Goal: Information Seeking & Learning: Find specific fact

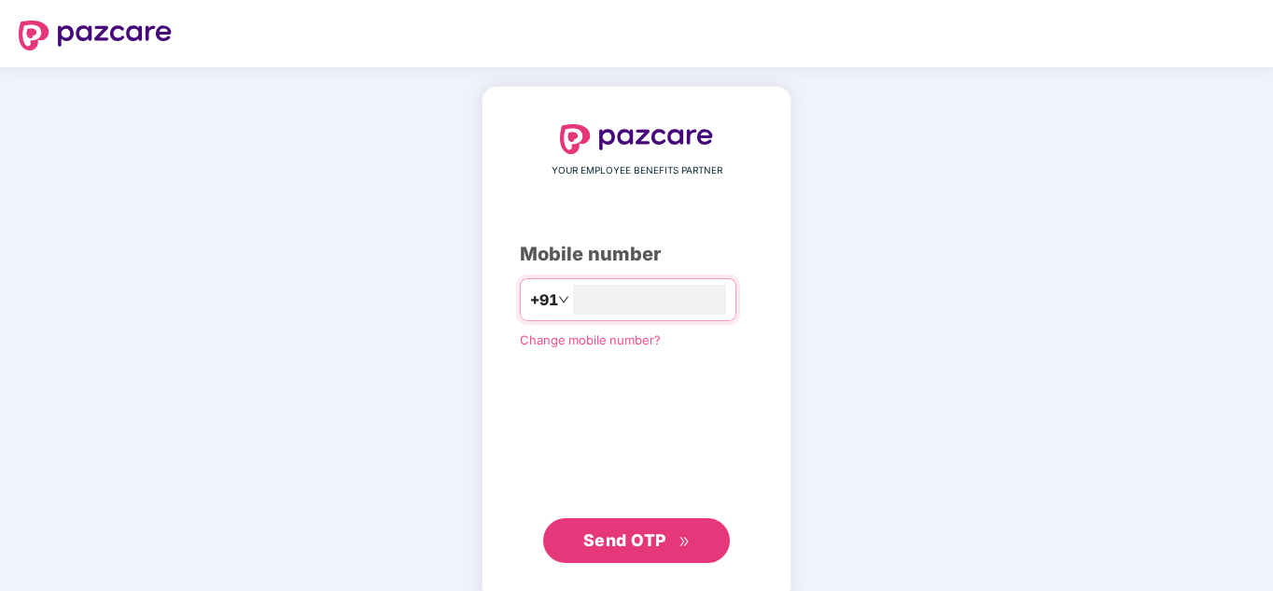
type input "**********"
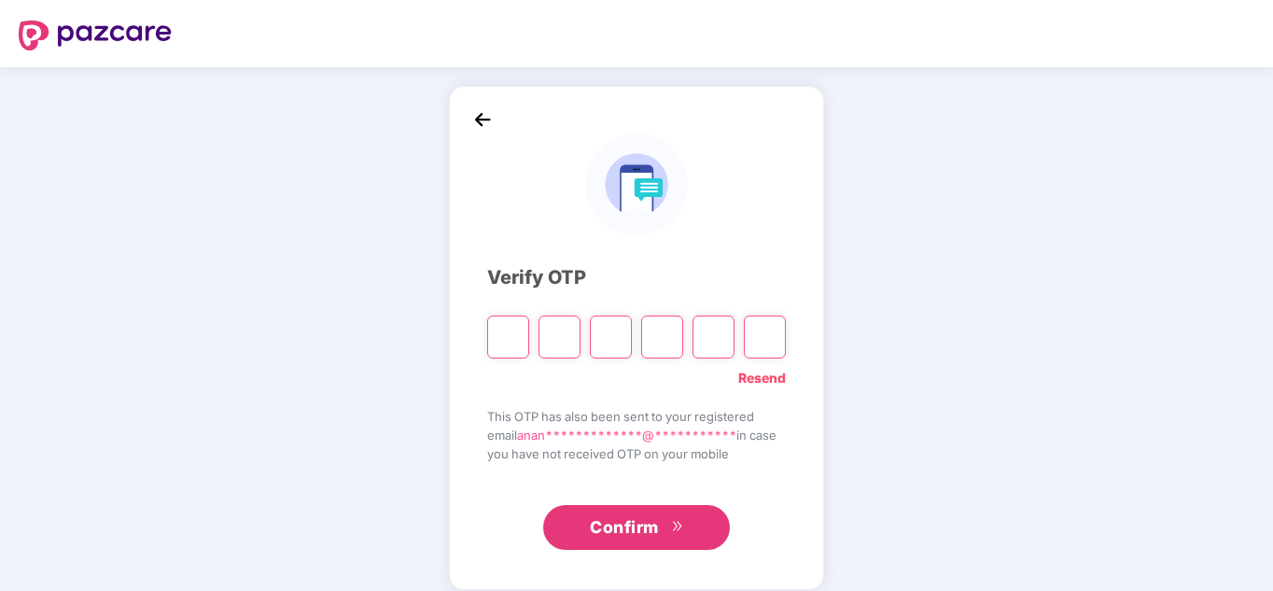
paste input "*"
type input "*"
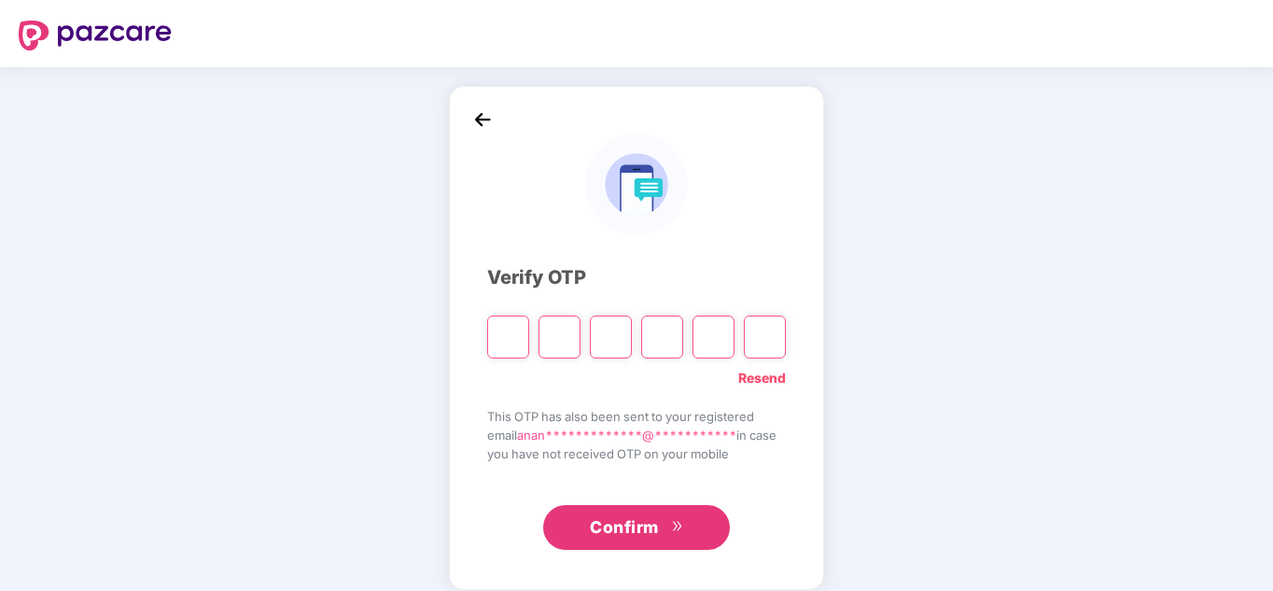
type input "*"
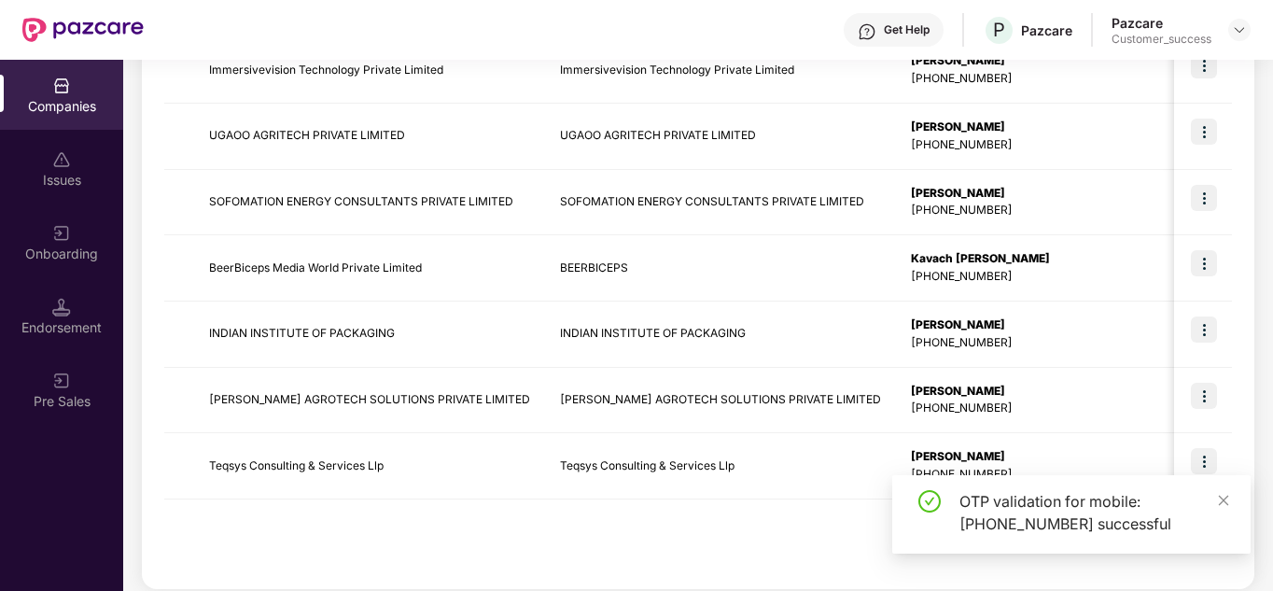
scroll to position [590, 0]
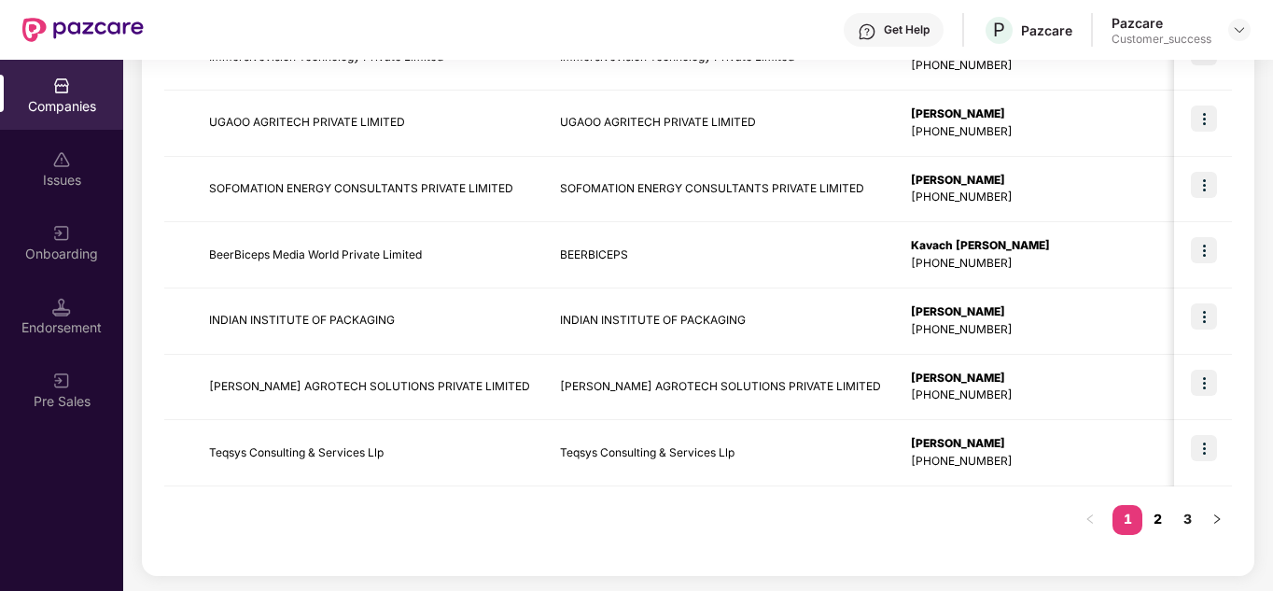
click at [1167, 522] on link "2" at bounding box center [1157, 519] width 30 height 28
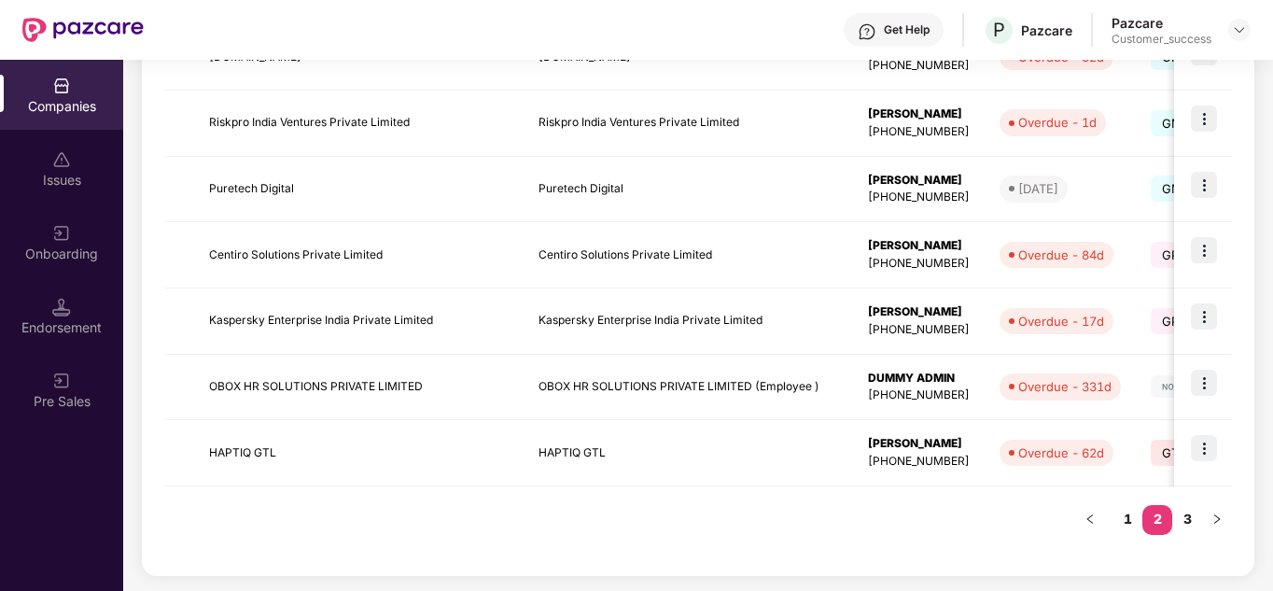
click at [889, 553] on div "Registered name Display name HR details Endorsements Benefits Earliest Renewal …" at bounding box center [698, 165] width 1068 height 778
click at [1182, 522] on link "3" at bounding box center [1187, 519] width 30 height 28
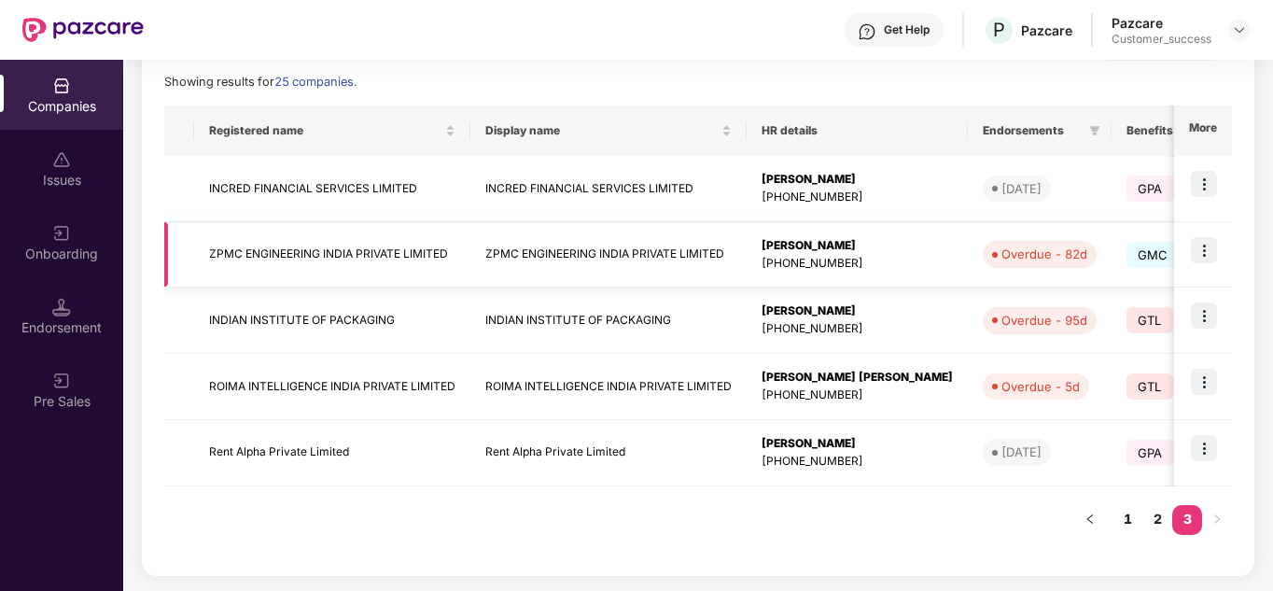
click at [1214, 233] on td at bounding box center [1203, 255] width 58 height 66
click at [1207, 260] on img at bounding box center [1204, 250] width 26 height 26
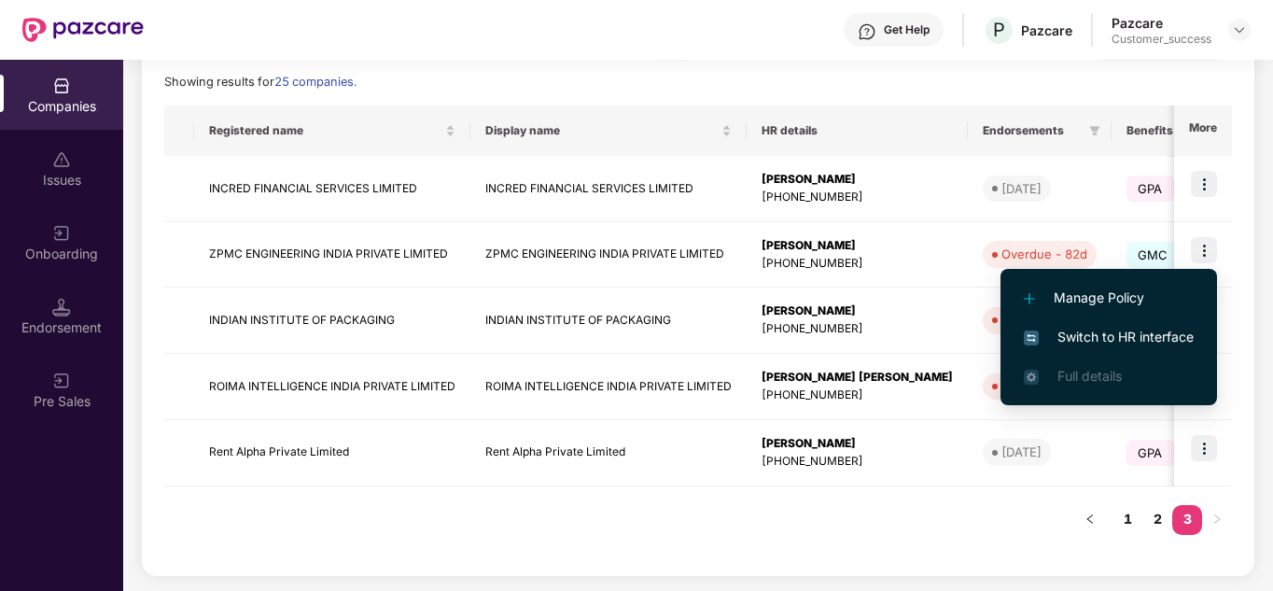
click at [1124, 335] on span "Switch to HR interface" at bounding box center [1109, 337] width 170 height 21
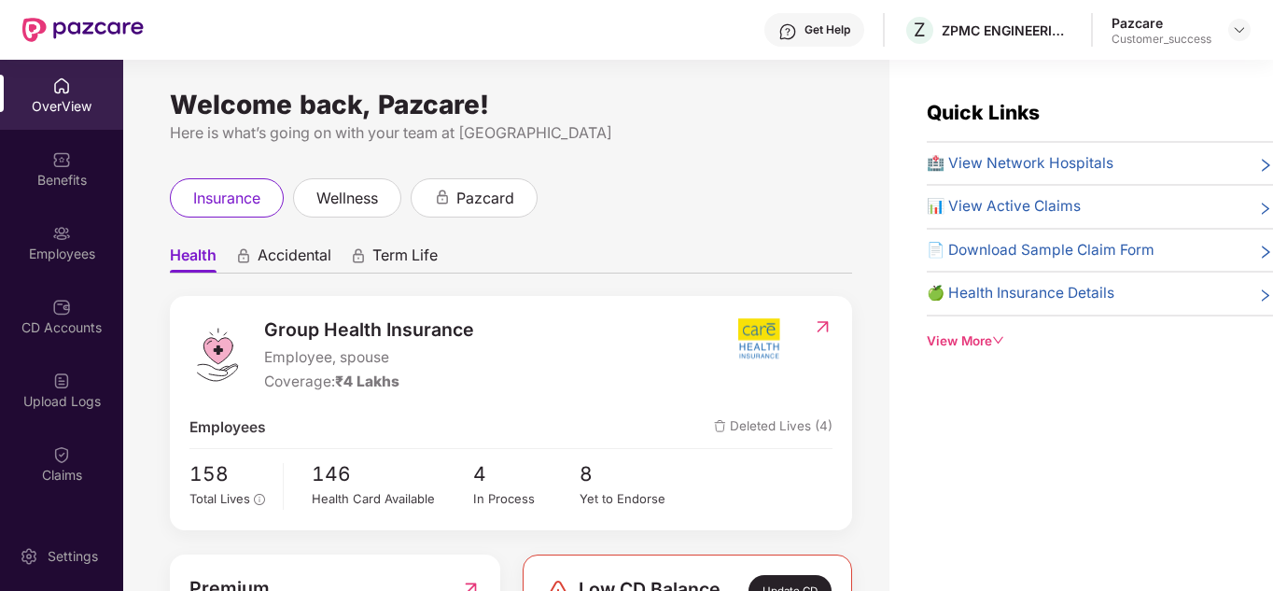
click at [46, 240] on div "Employees" at bounding box center [61, 242] width 123 height 70
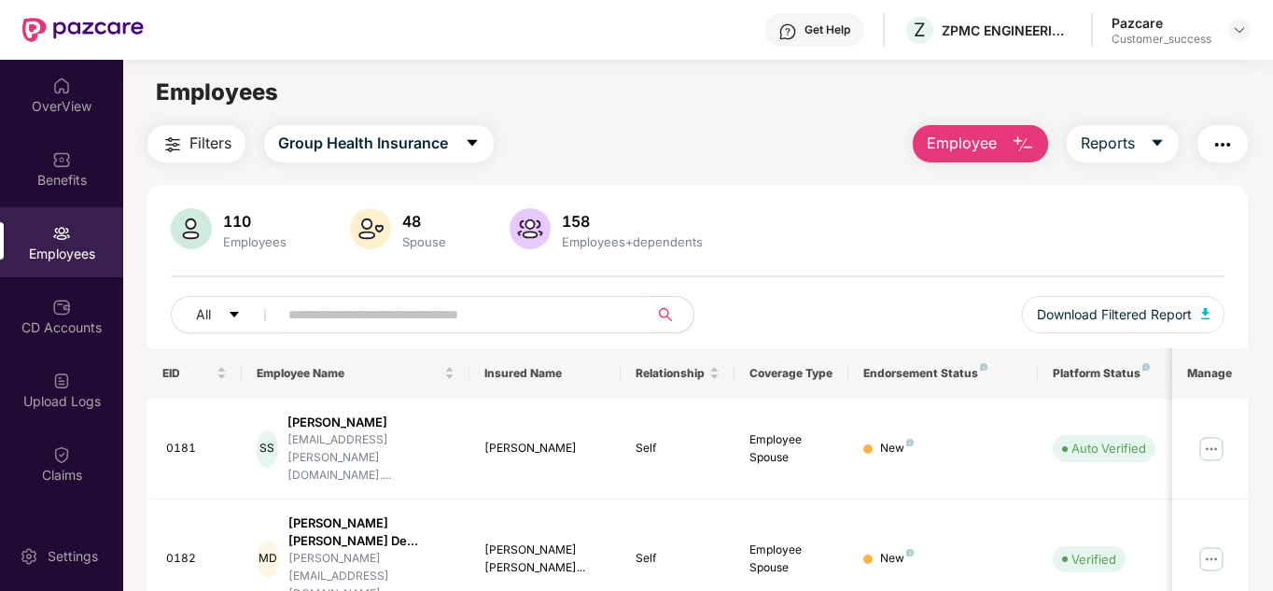
click at [342, 327] on input "text" at bounding box center [455, 315] width 335 height 28
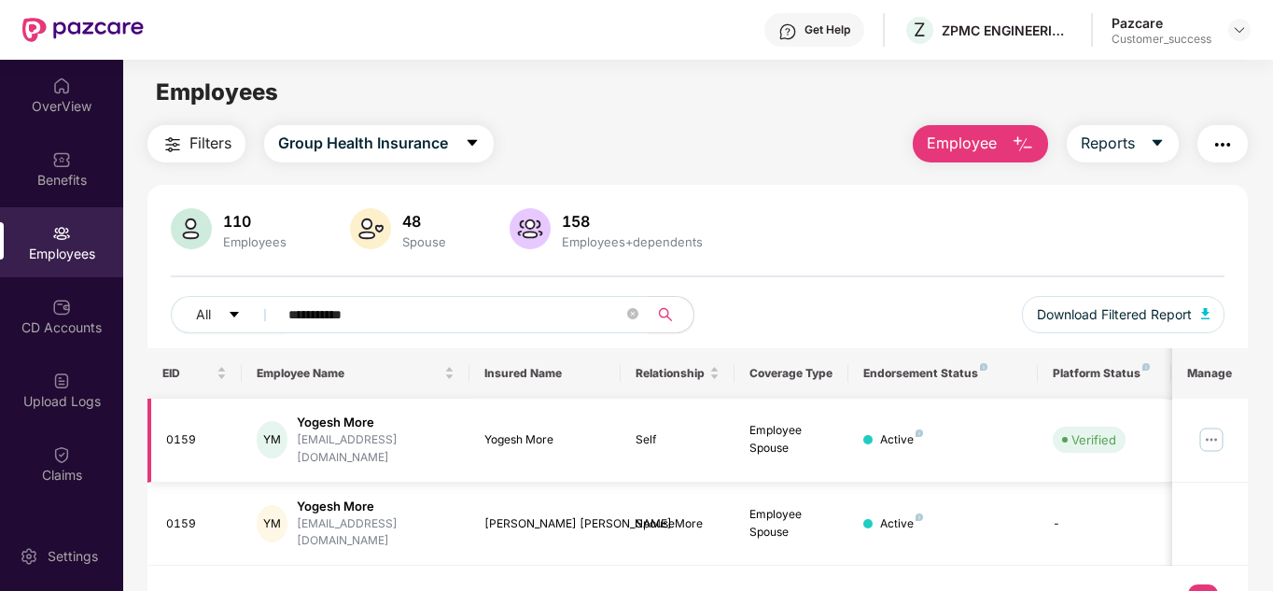
type input "**********"
click at [1218, 425] on img at bounding box center [1212, 440] width 30 height 30
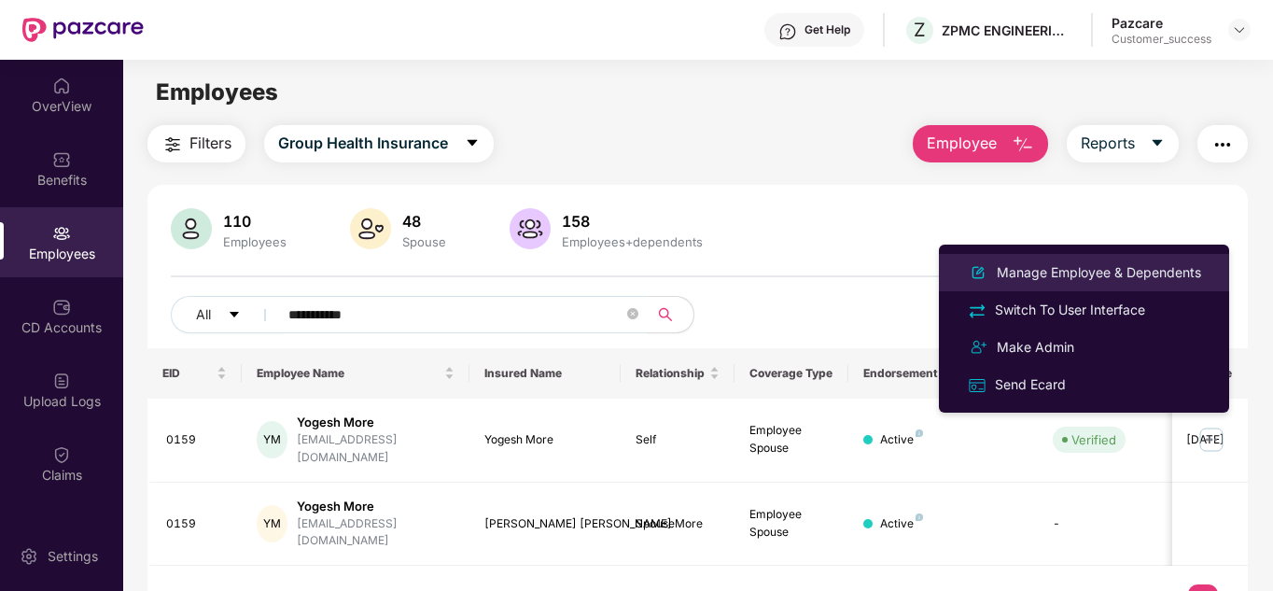
click at [1073, 268] on div "Manage Employee & Dependents" at bounding box center [1099, 272] width 212 height 21
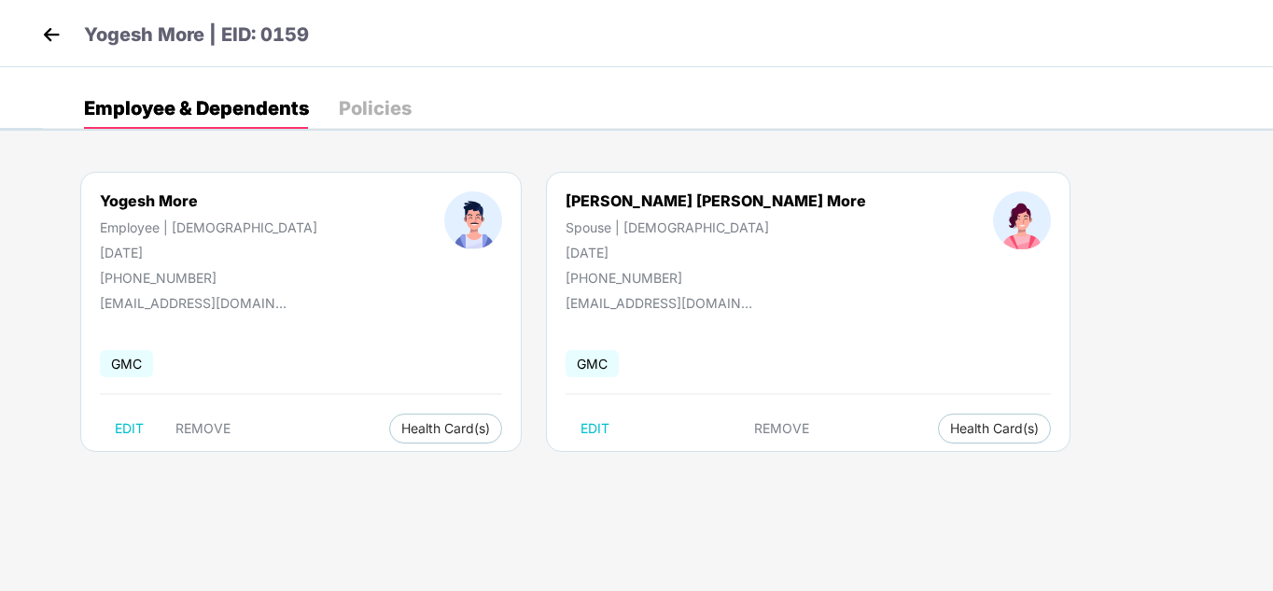
click at [37, 42] on img at bounding box center [51, 35] width 28 height 28
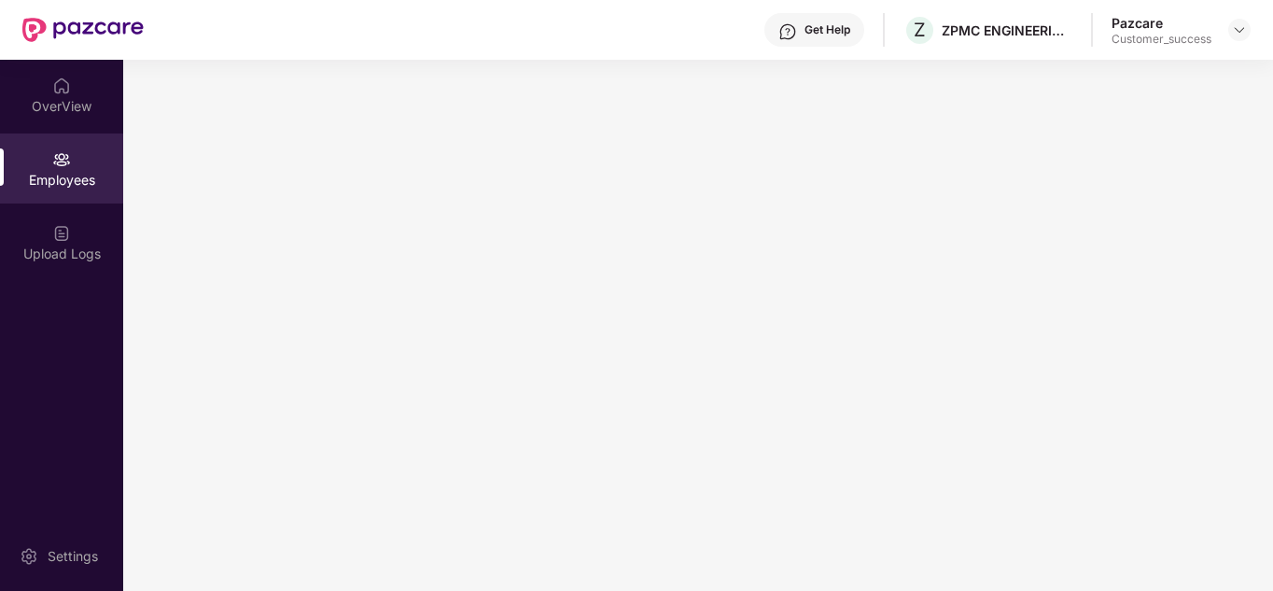
click at [63, 24] on img at bounding box center [82, 30] width 121 height 24
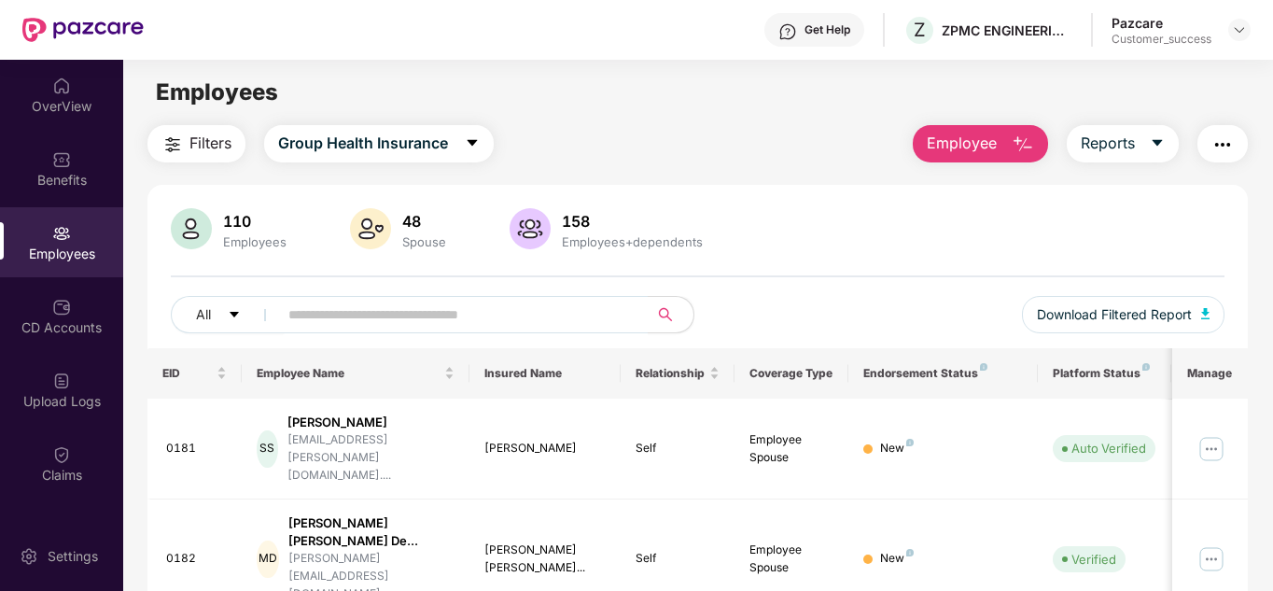
click at [1226, 34] on div "Pazcare Customer_success" at bounding box center [1181, 30] width 139 height 33
click at [1245, 28] on img at bounding box center [1239, 29] width 15 height 15
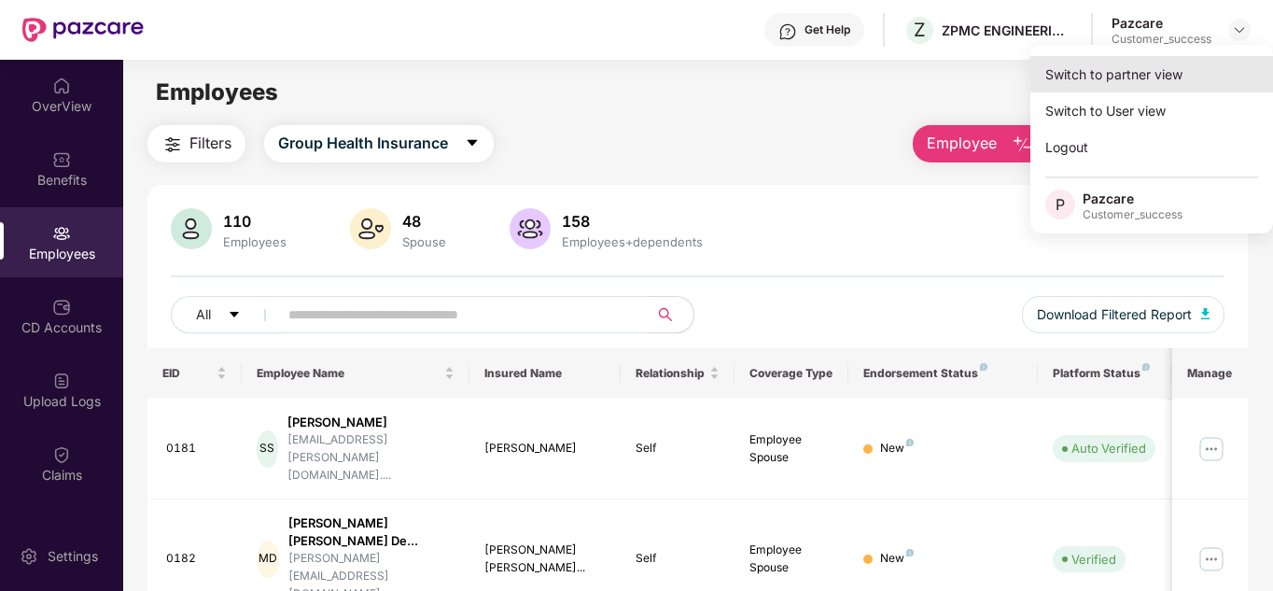
click at [1170, 63] on div "Switch to partner view" at bounding box center [1151, 74] width 243 height 36
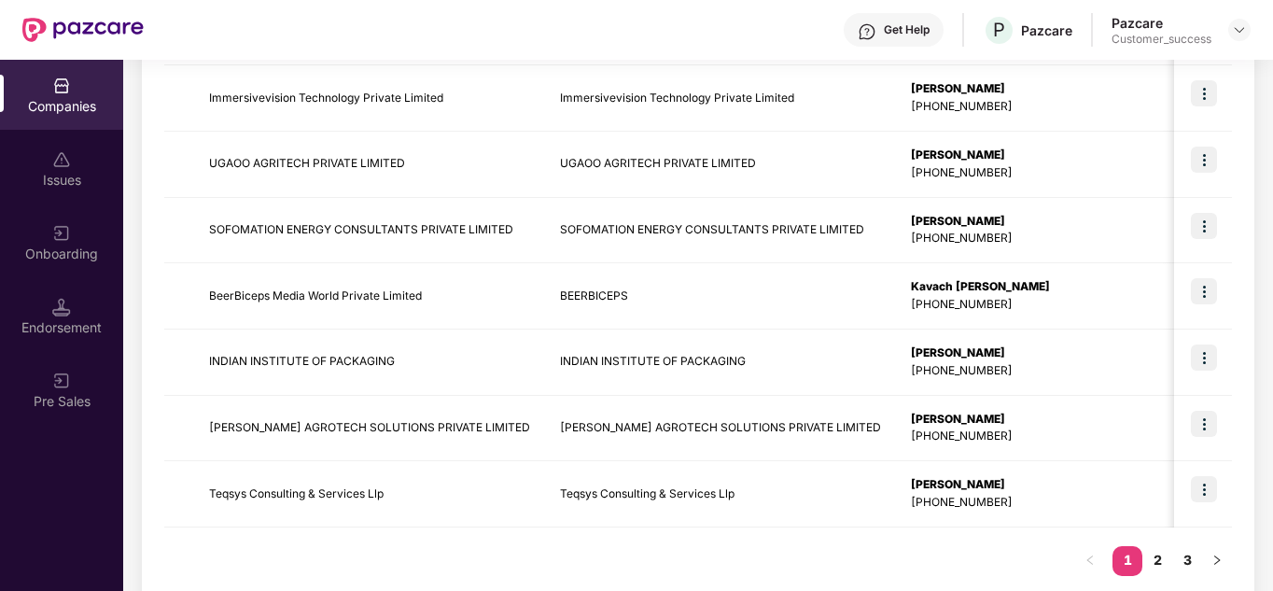
scroll to position [590, 0]
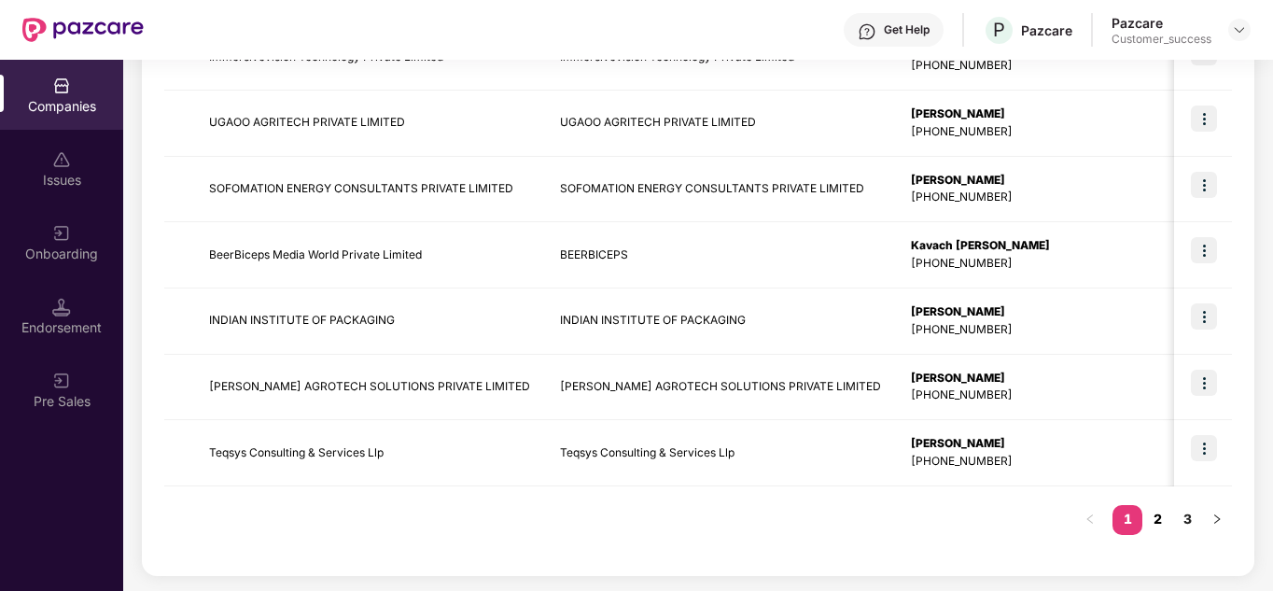
click at [1145, 509] on link "2" at bounding box center [1157, 519] width 30 height 28
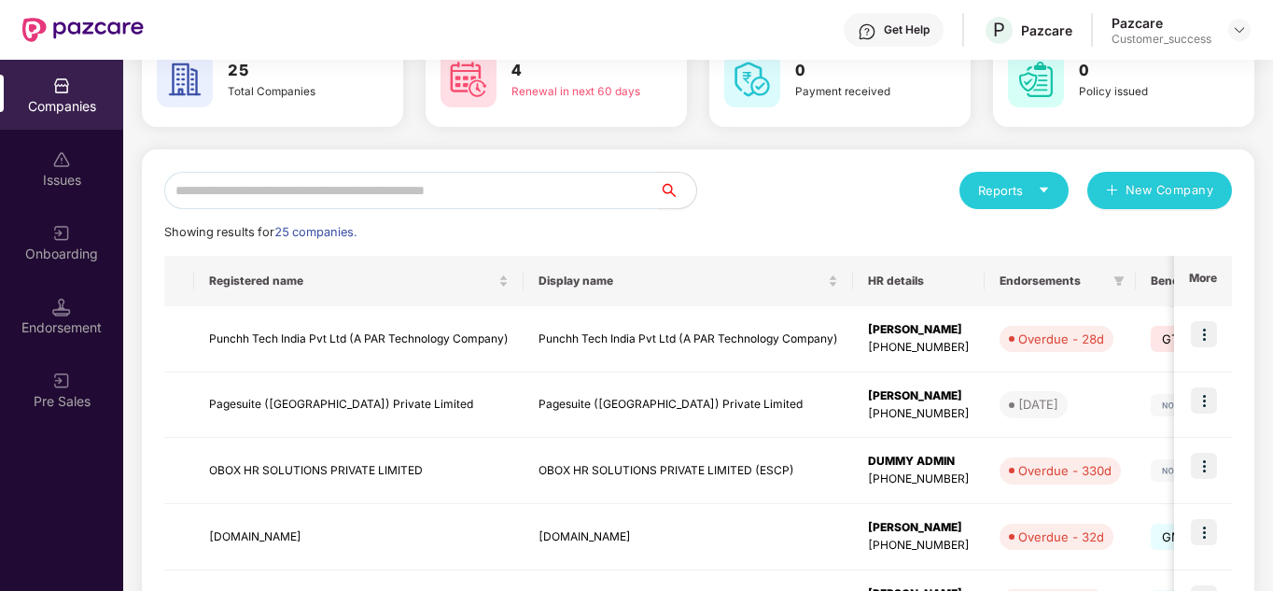
scroll to position [112, 0]
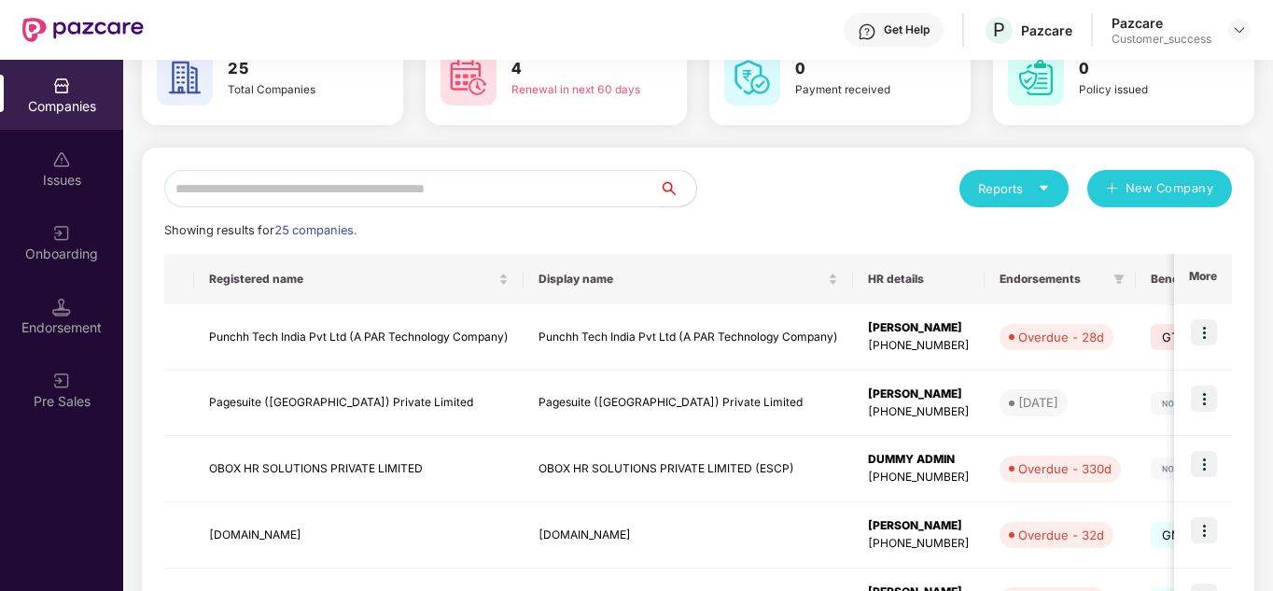
click at [470, 196] on input "text" at bounding box center [411, 188] width 495 height 37
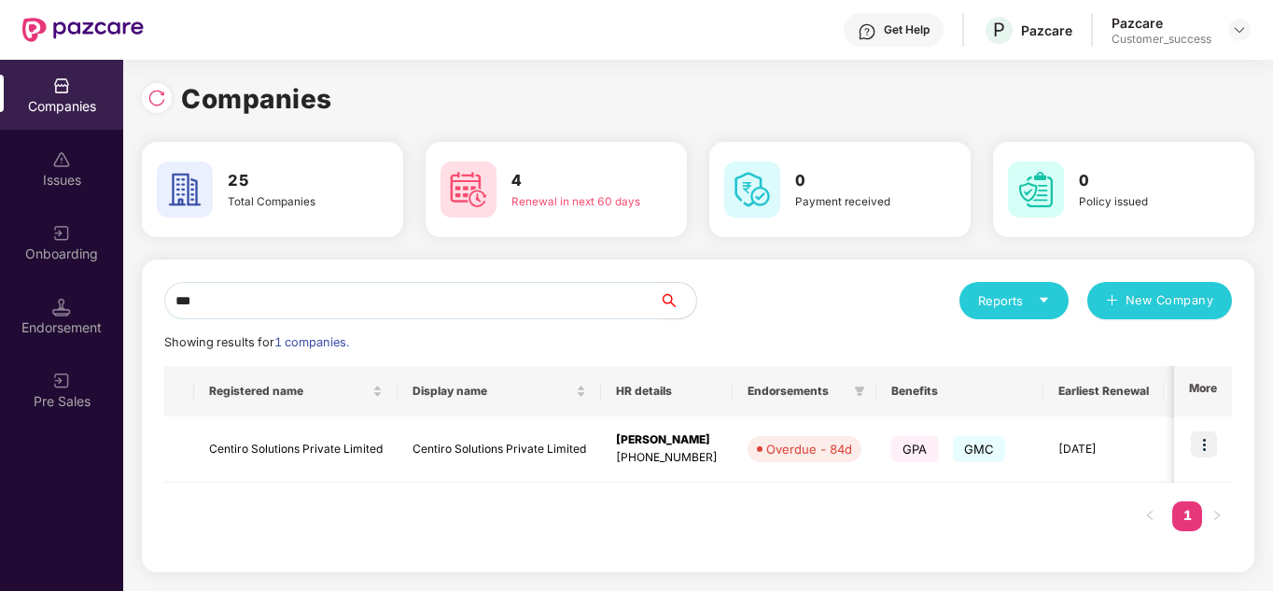
scroll to position [0, 0]
type input "*******"
click at [1212, 437] on img at bounding box center [1204, 444] width 26 height 26
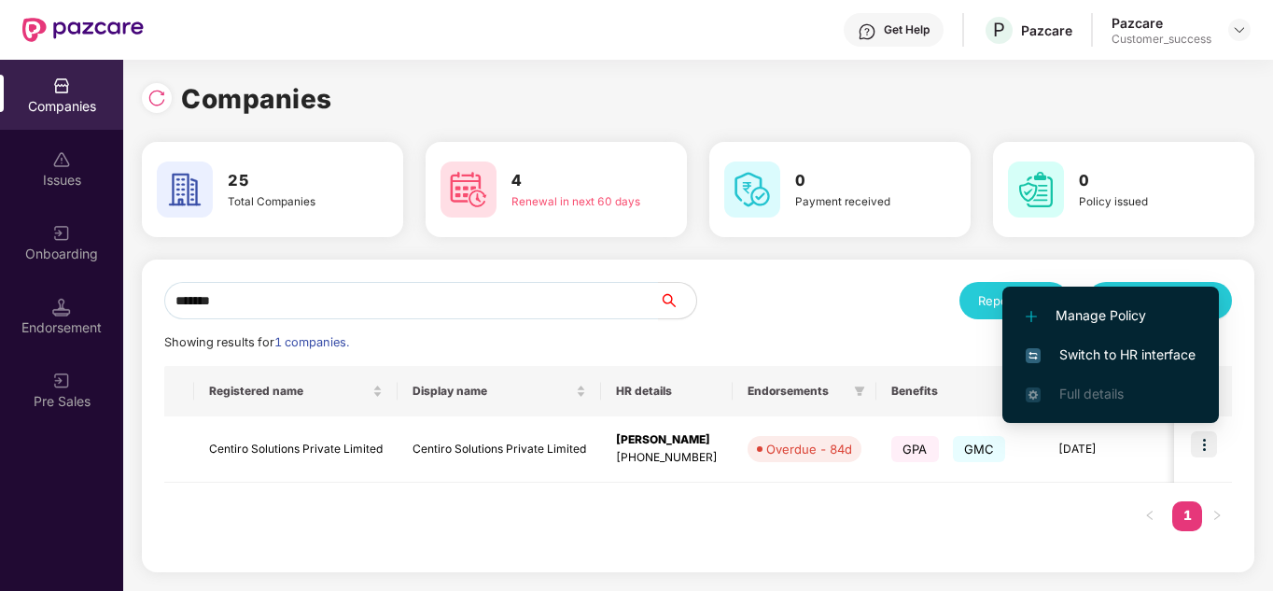
click at [1099, 351] on span "Switch to HR interface" at bounding box center [1111, 354] width 170 height 21
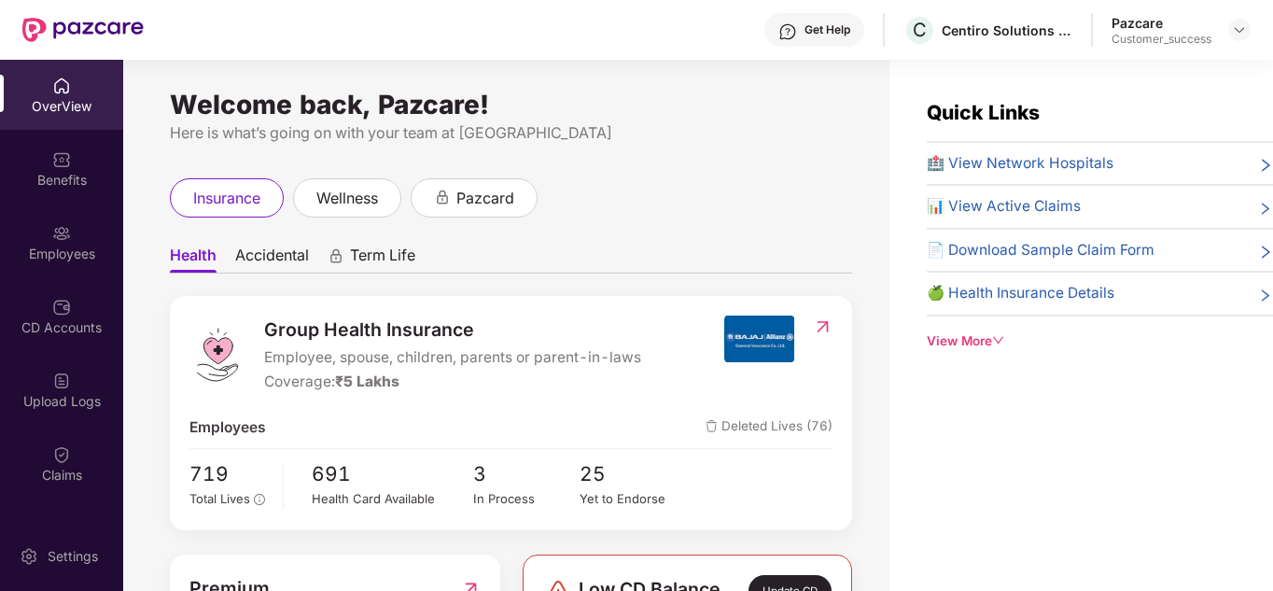
click at [574, 303] on div "Group Health Insurance Employee, spouse, children, parents or parent-in-laws Co…" at bounding box center [511, 413] width 682 height 234
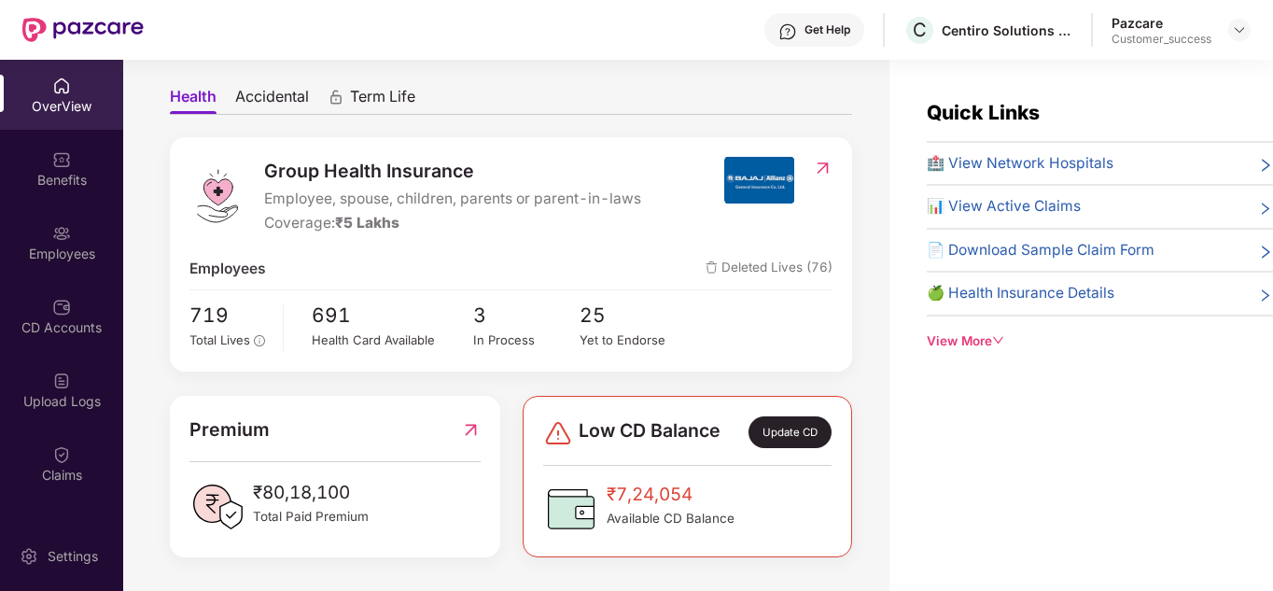
scroll to position [121, 0]
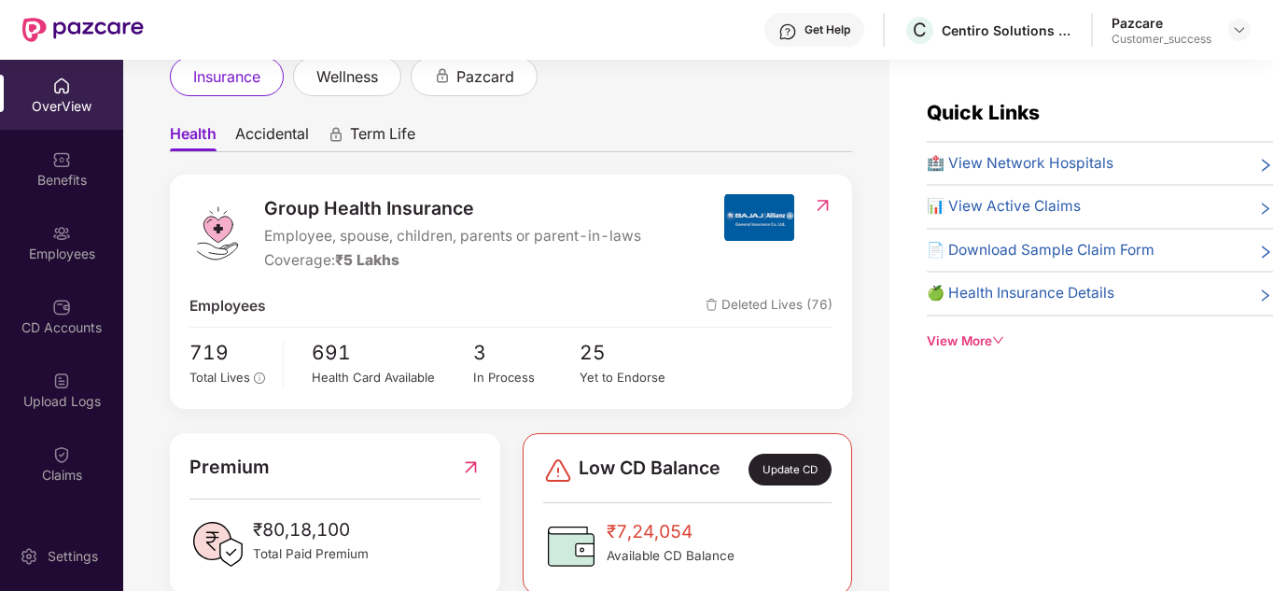
click at [280, 137] on span "Accidental" at bounding box center [272, 137] width 74 height 27
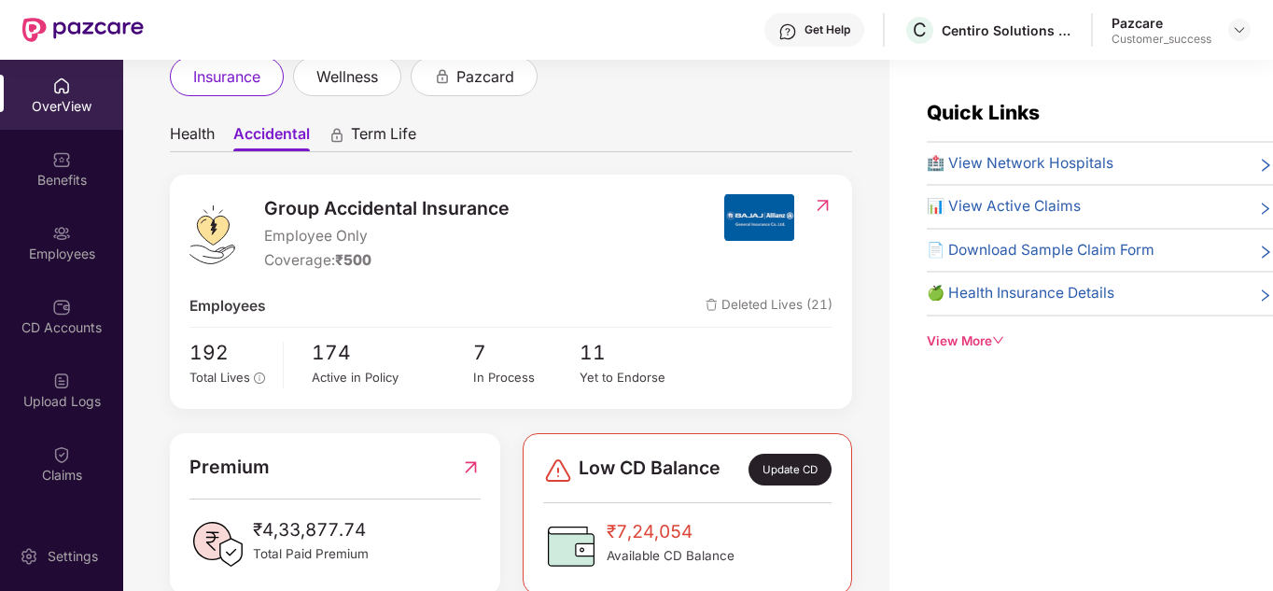
click at [197, 135] on span "Health" at bounding box center [192, 137] width 45 height 27
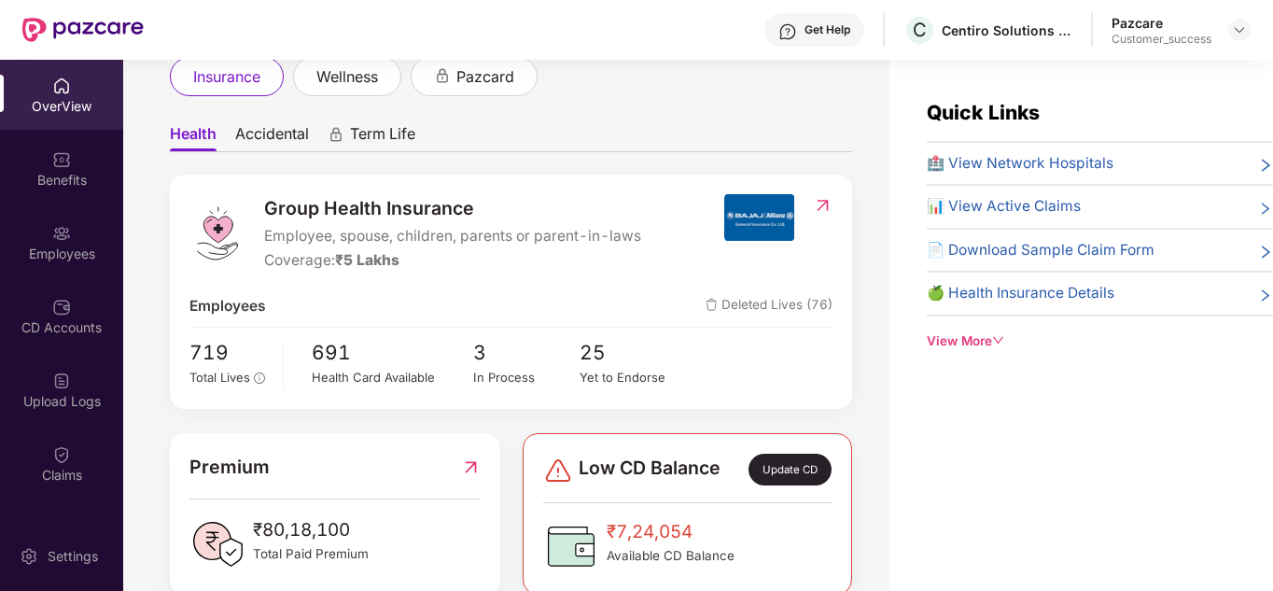
click at [502, 197] on span "Group Health Insurance" at bounding box center [452, 208] width 377 height 29
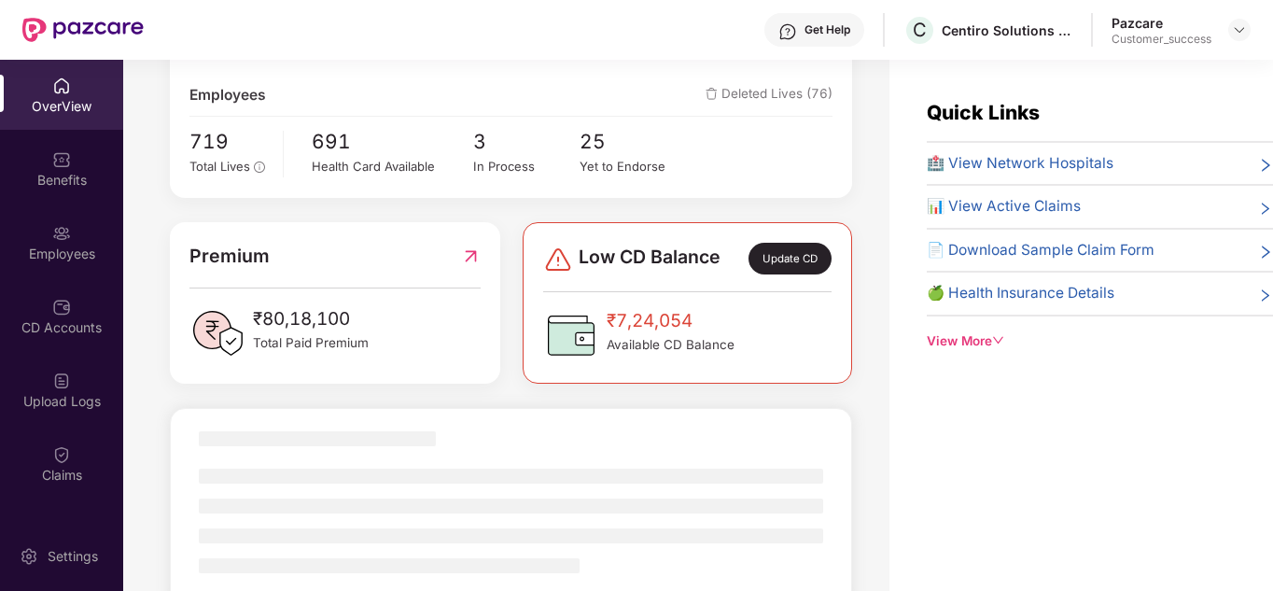
scroll to position [308, 0]
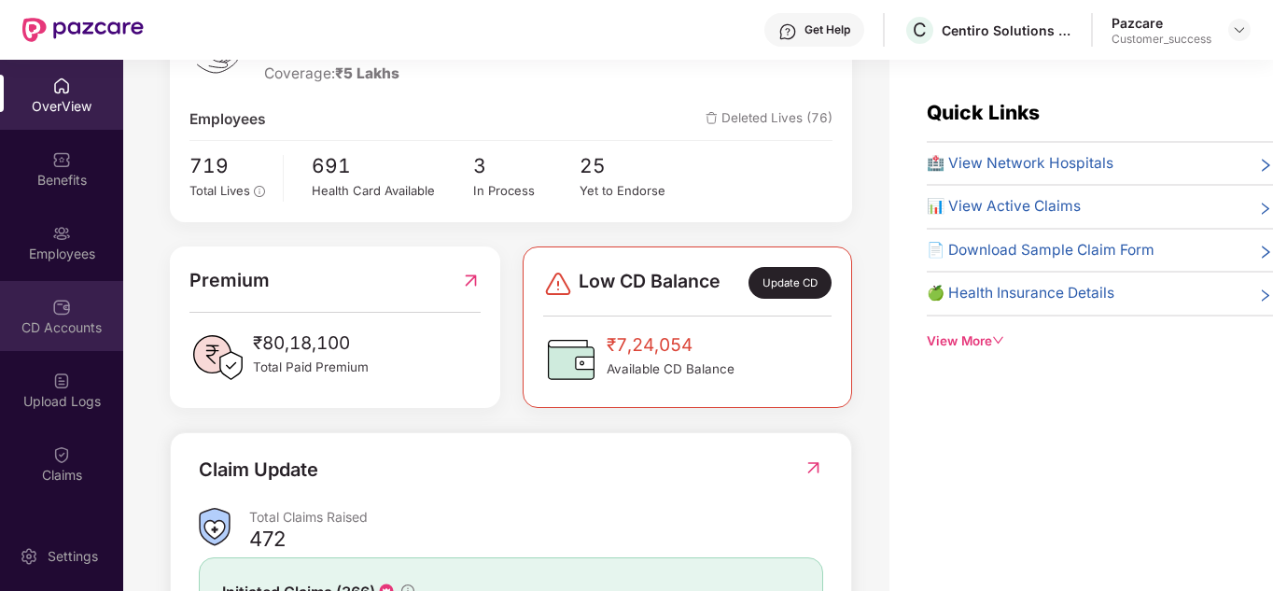
click at [52, 309] on img at bounding box center [61, 307] width 19 height 19
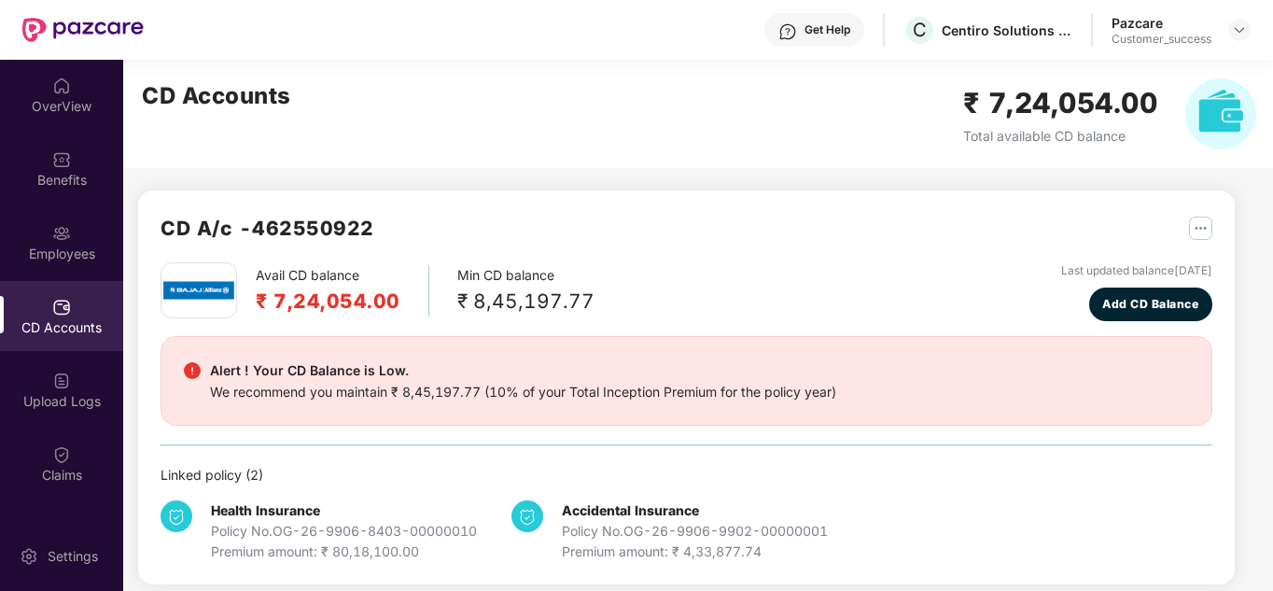
click at [763, 233] on div "CD A/c - 462550922" at bounding box center [687, 237] width 1052 height 49
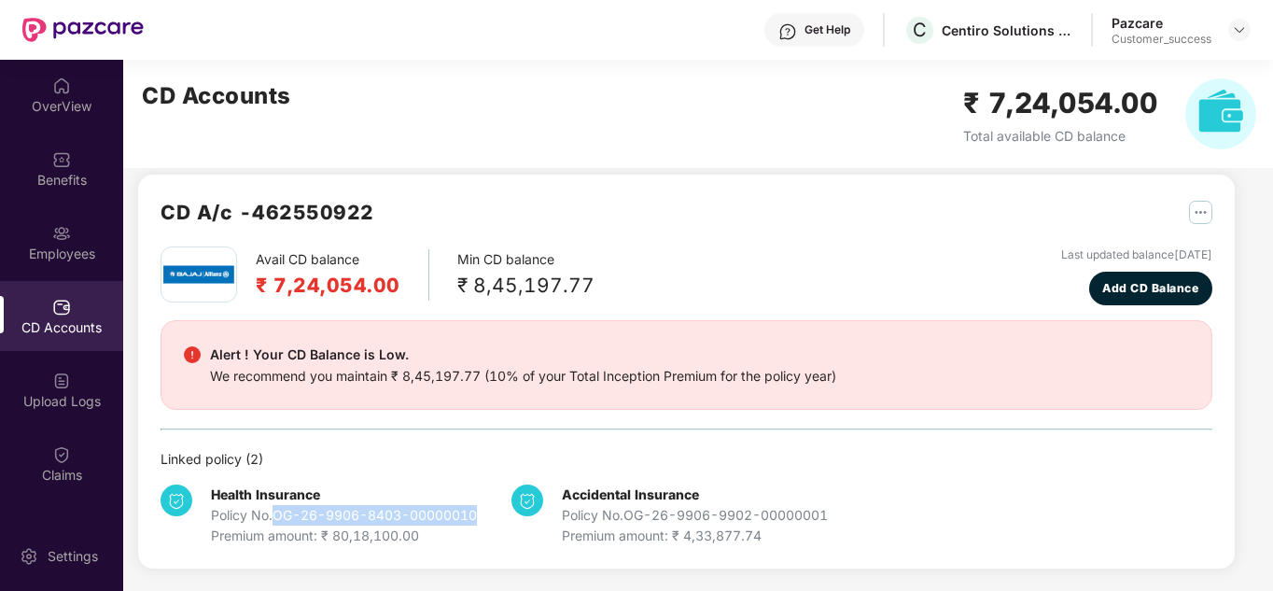
drag, startPoint x: 484, startPoint y: 515, endPoint x: 279, endPoint y: 520, distance: 205.4
click at [279, 520] on div "Health Insurance Policy No. OG-26-9906-8403-00000010 Premium amount: ₹ 80,18,10…" at bounding box center [336, 515] width 351 height 62
copy div "OG-26-9906-8403-00000010"
click at [606, 210] on div "CD A/c - 462550922" at bounding box center [687, 221] width 1052 height 49
